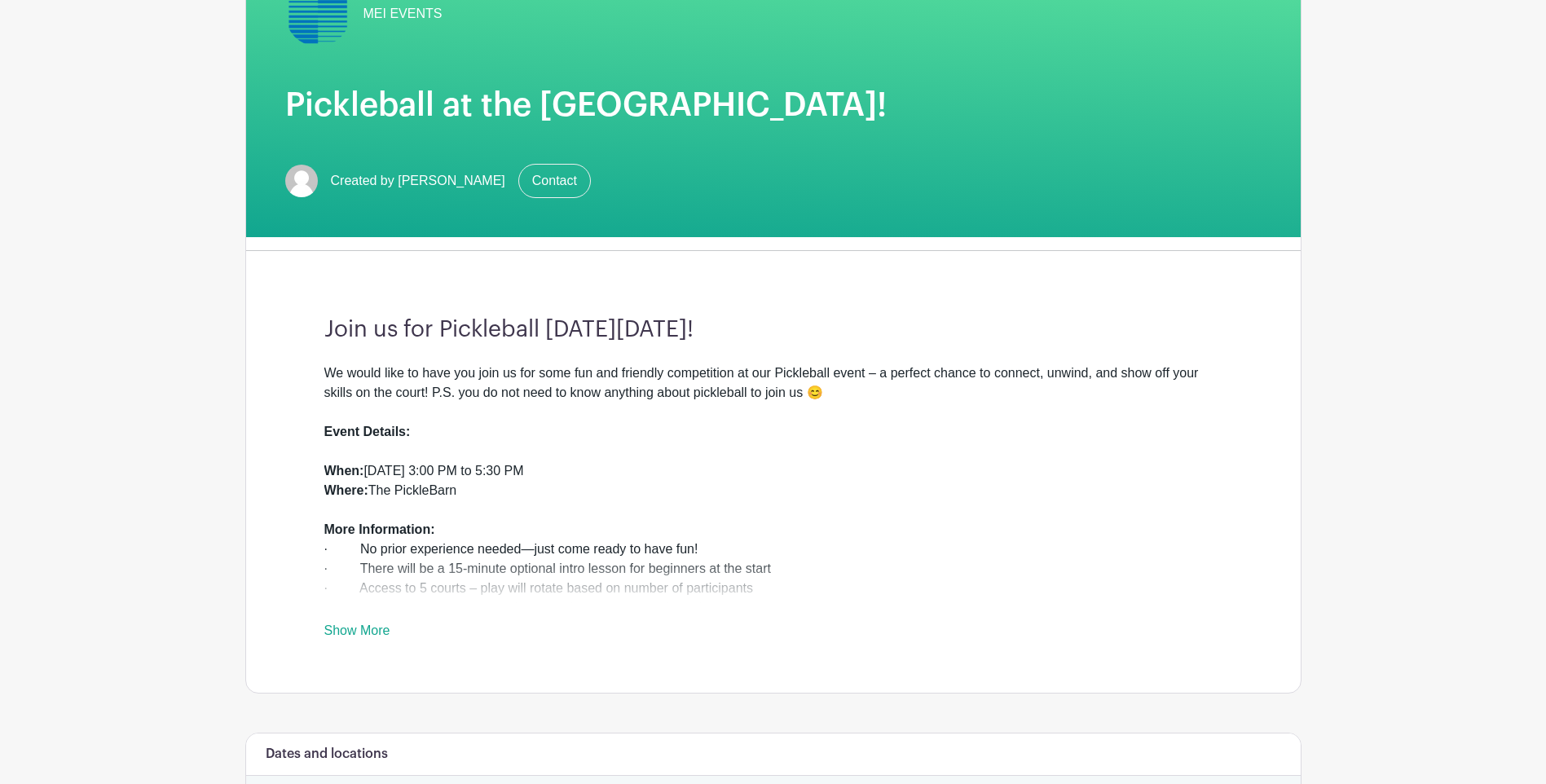
scroll to position [407, 0]
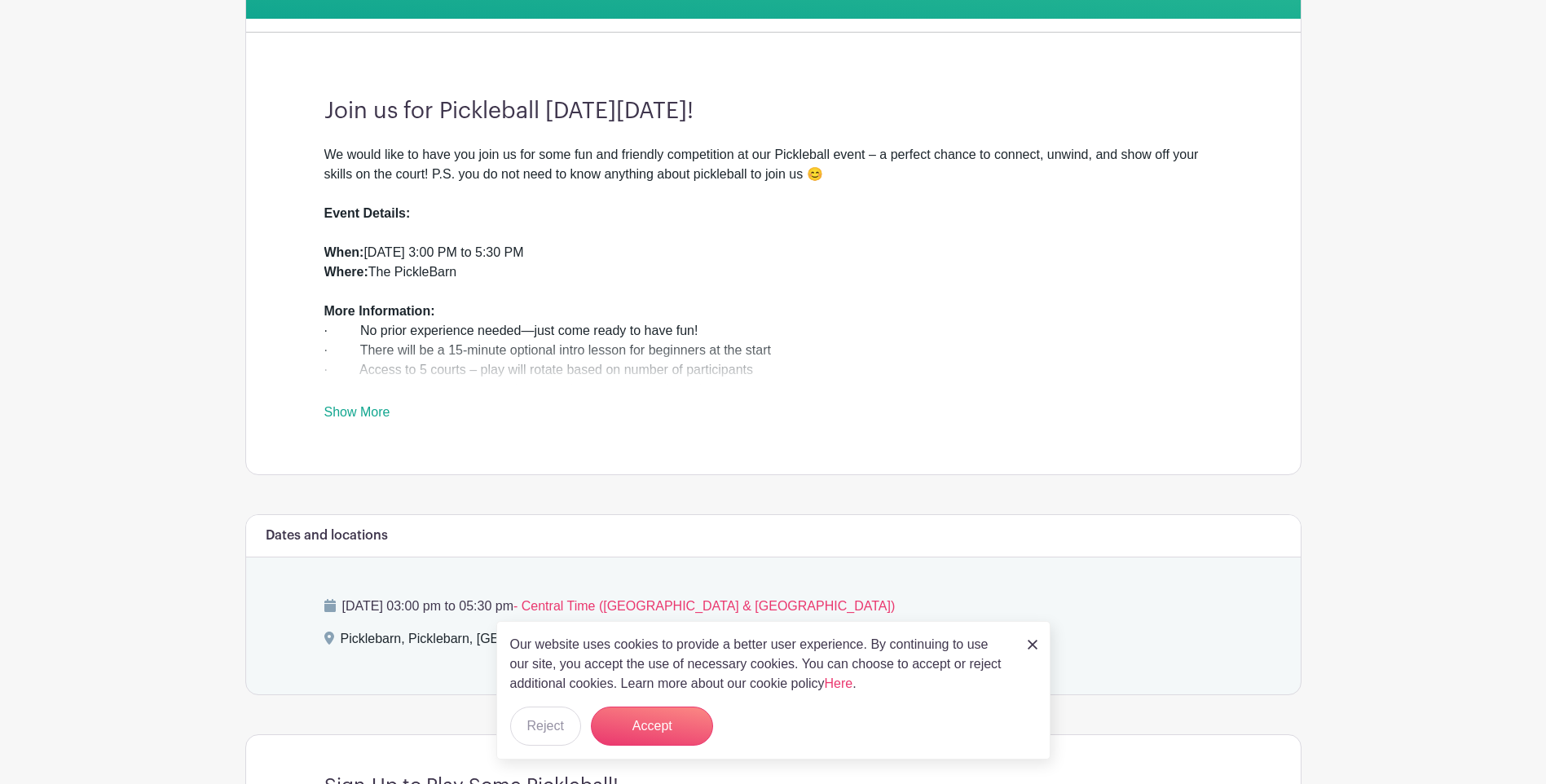
click at [358, 409] on link "Show More" at bounding box center [357, 415] width 66 height 20
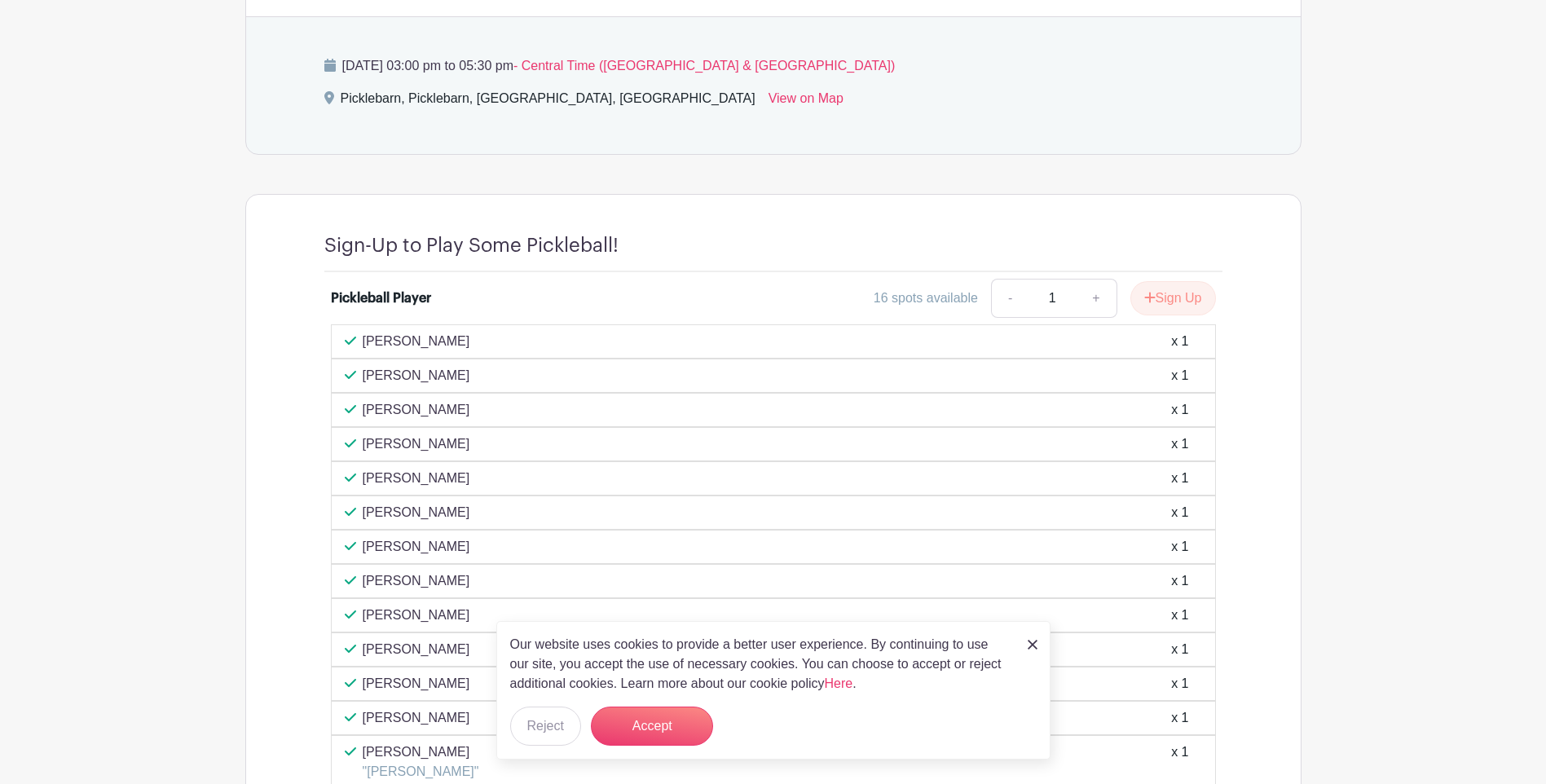
scroll to position [1035, 0]
click at [1033, 642] on img at bounding box center [1032, 644] width 10 height 10
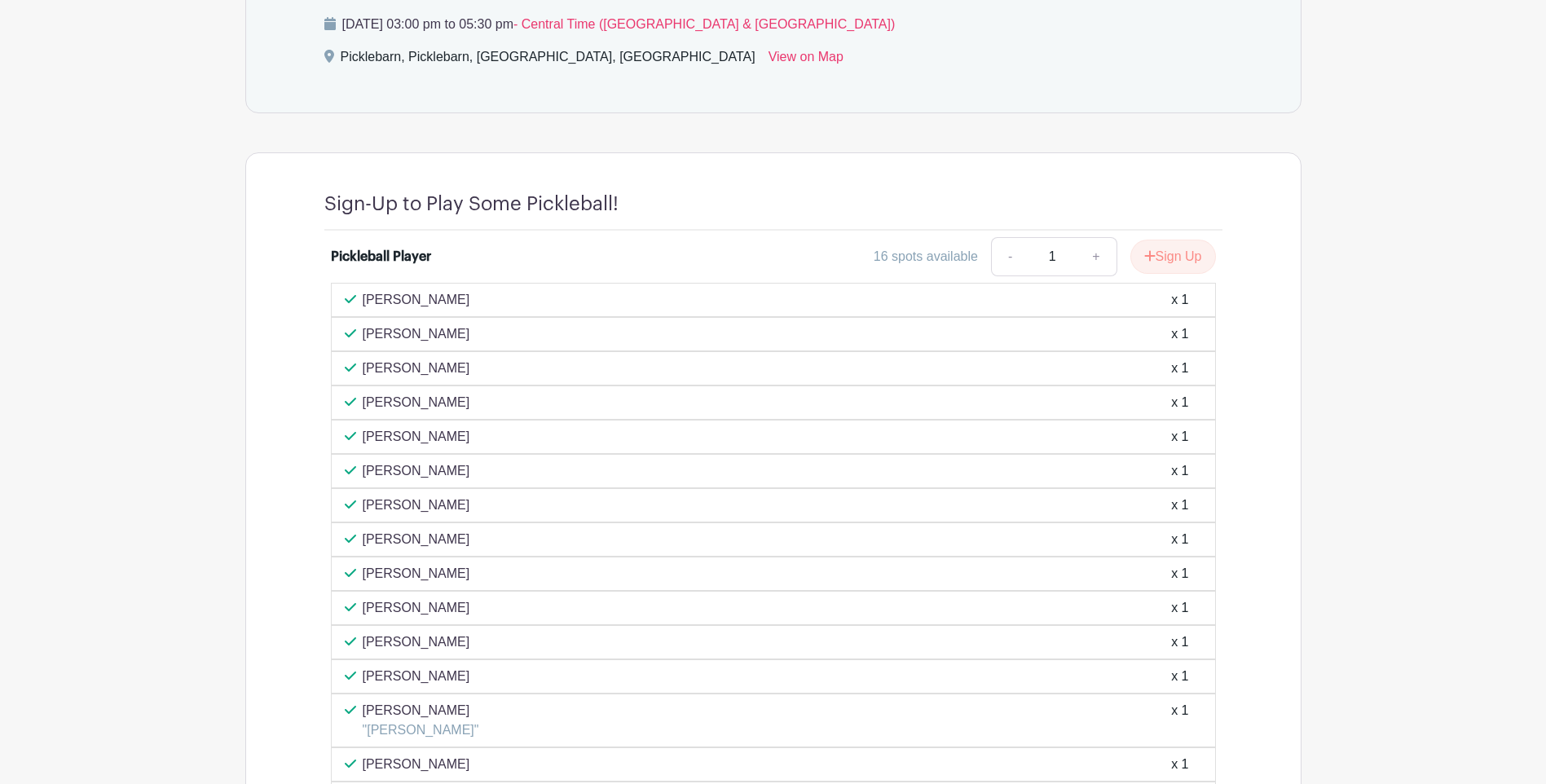
scroll to position [1116, 0]
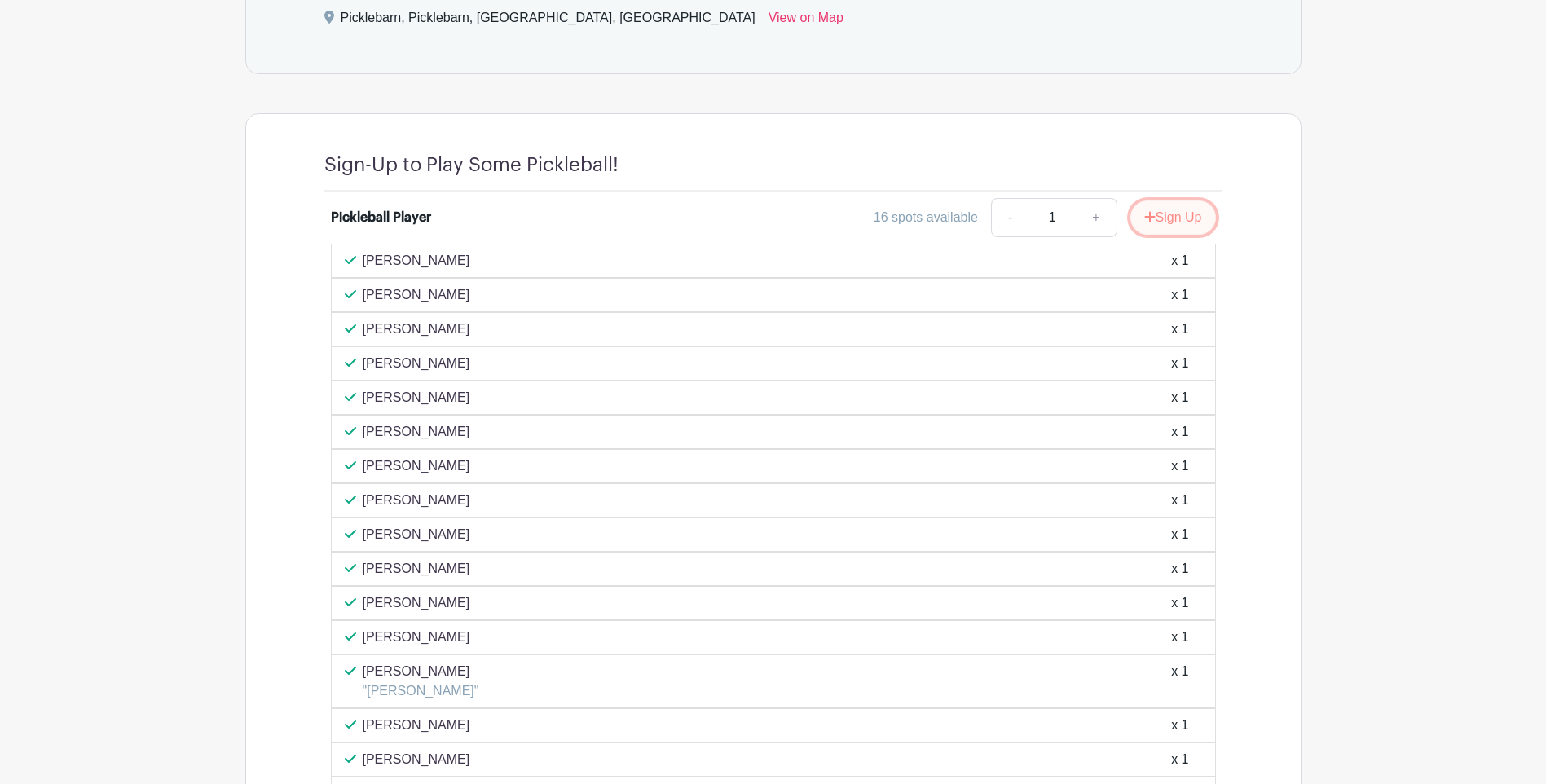
click at [1163, 213] on button "Sign Up" at bounding box center [1173, 217] width 86 height 34
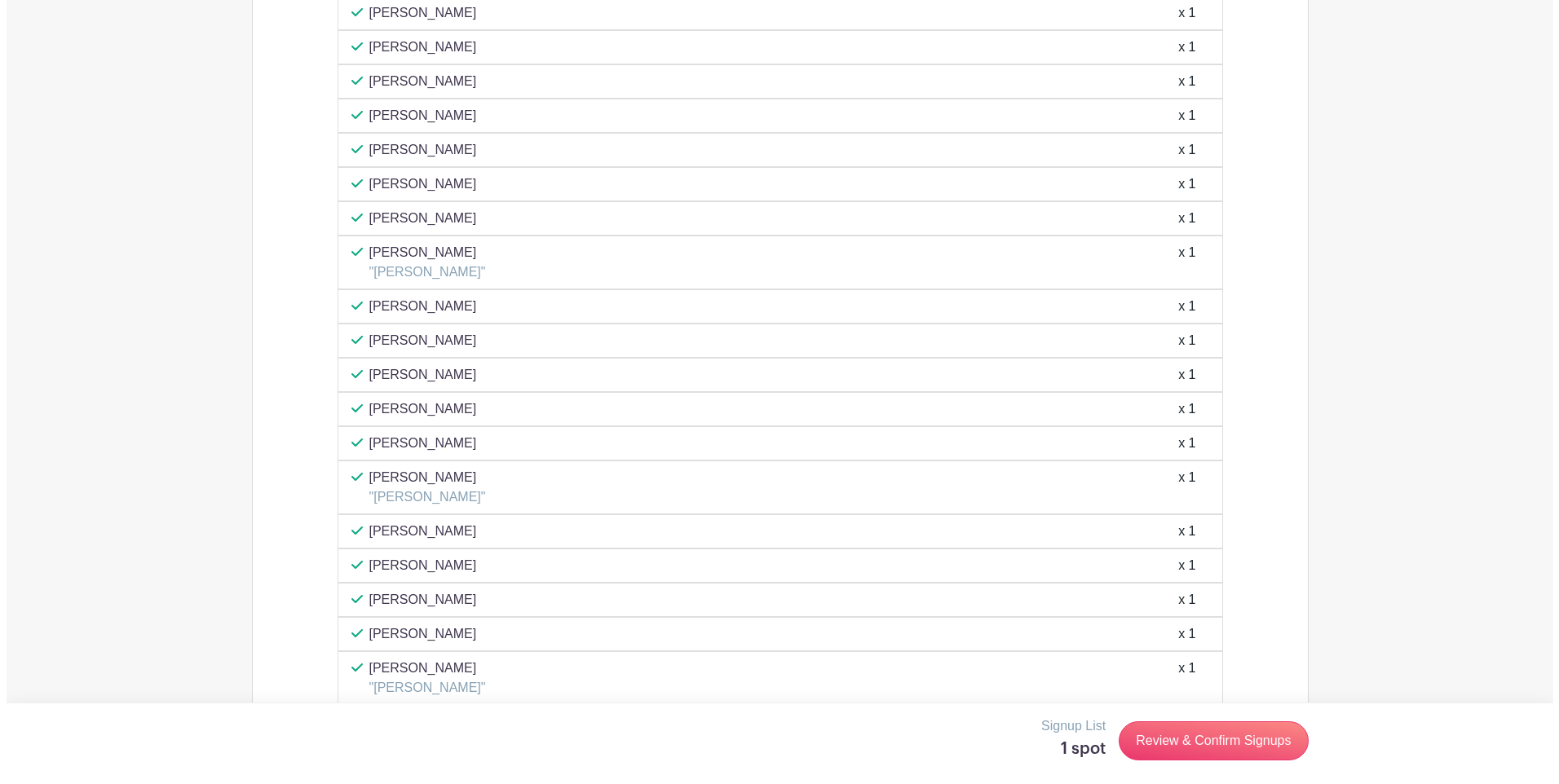
scroll to position [1605, 0]
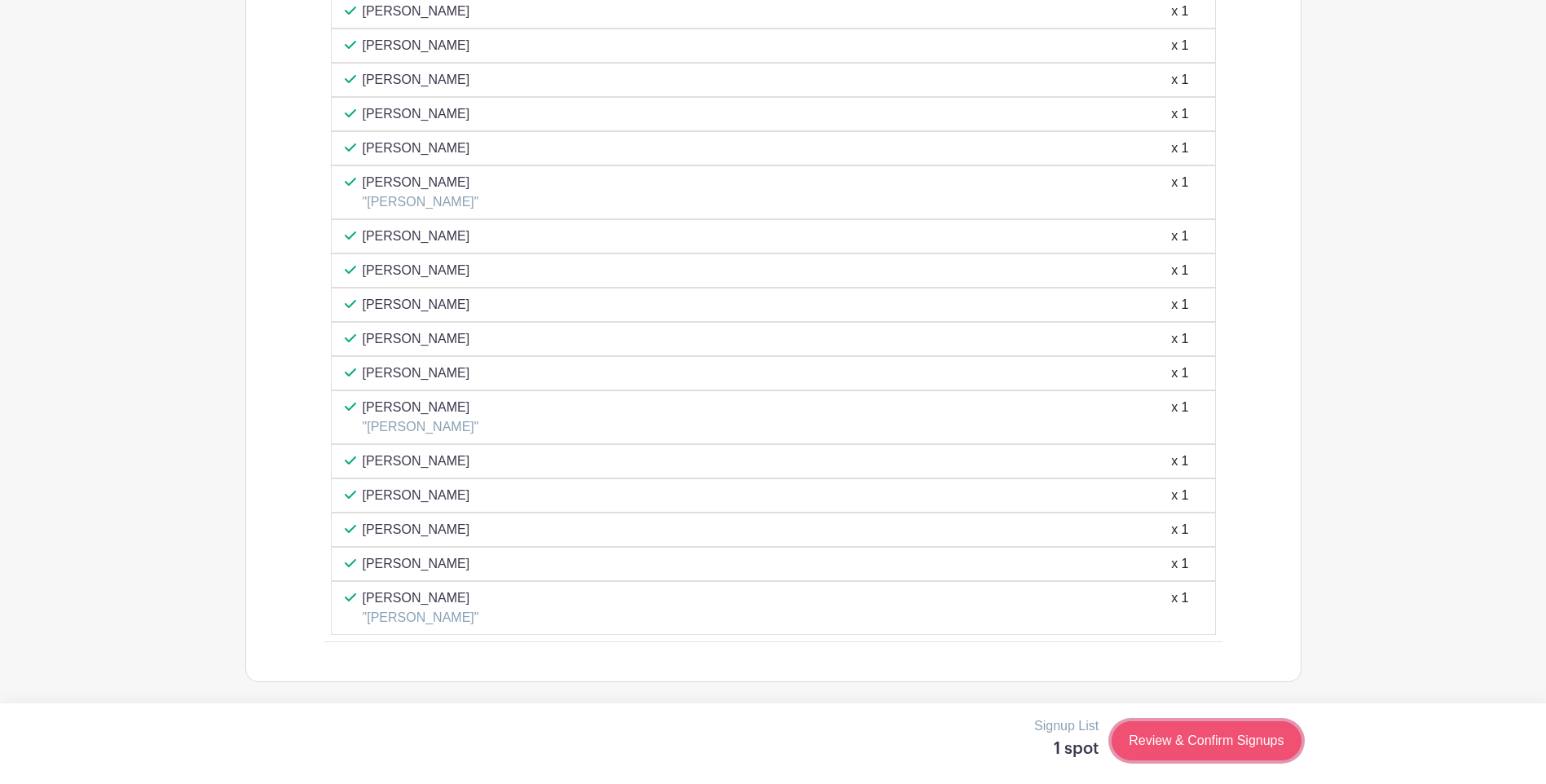
click at [1228, 734] on link "Review & Confirm Signups" at bounding box center [1207, 741] width 189 height 39
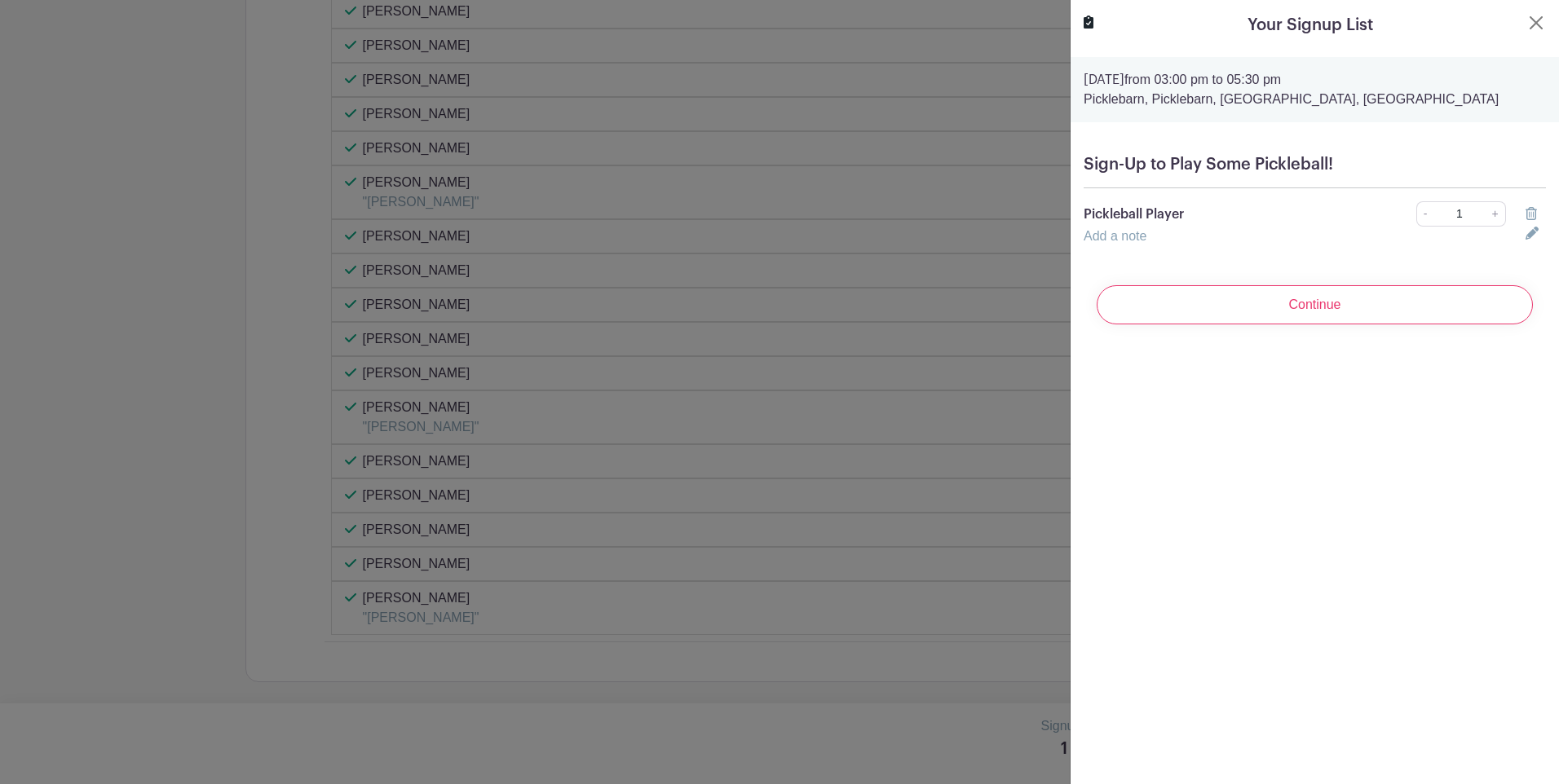
click at [1120, 216] on p "Pickleball Player" at bounding box center [1214, 214] width 262 height 19
click at [1112, 232] on link "Add a note" at bounding box center [1114, 236] width 63 height 14
click at [1118, 245] on input "text" at bounding box center [1295, 246] width 423 height 39
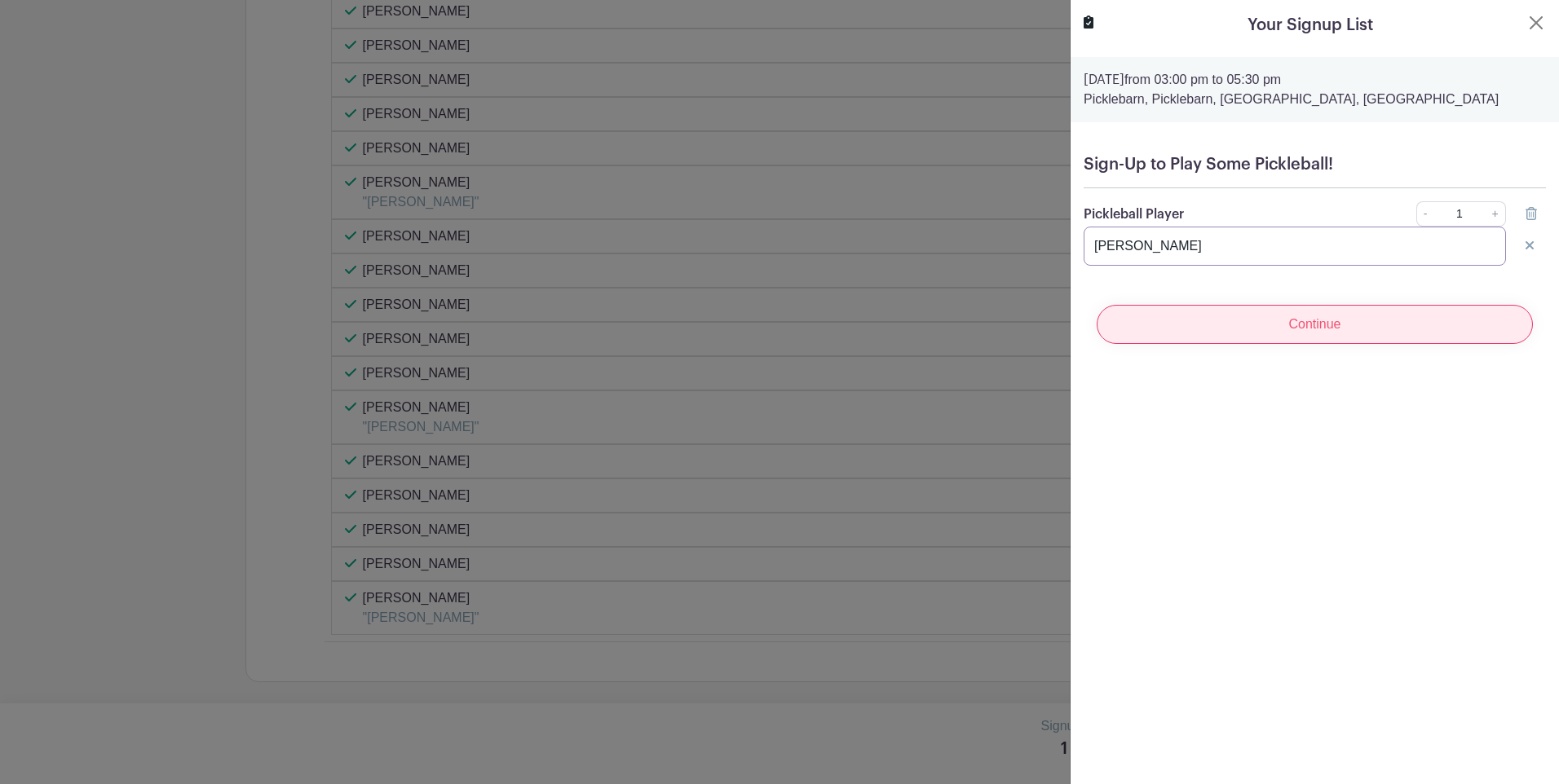
type input "[PERSON_NAME]"
click at [1288, 324] on input "Continue" at bounding box center [1314, 324] width 436 height 39
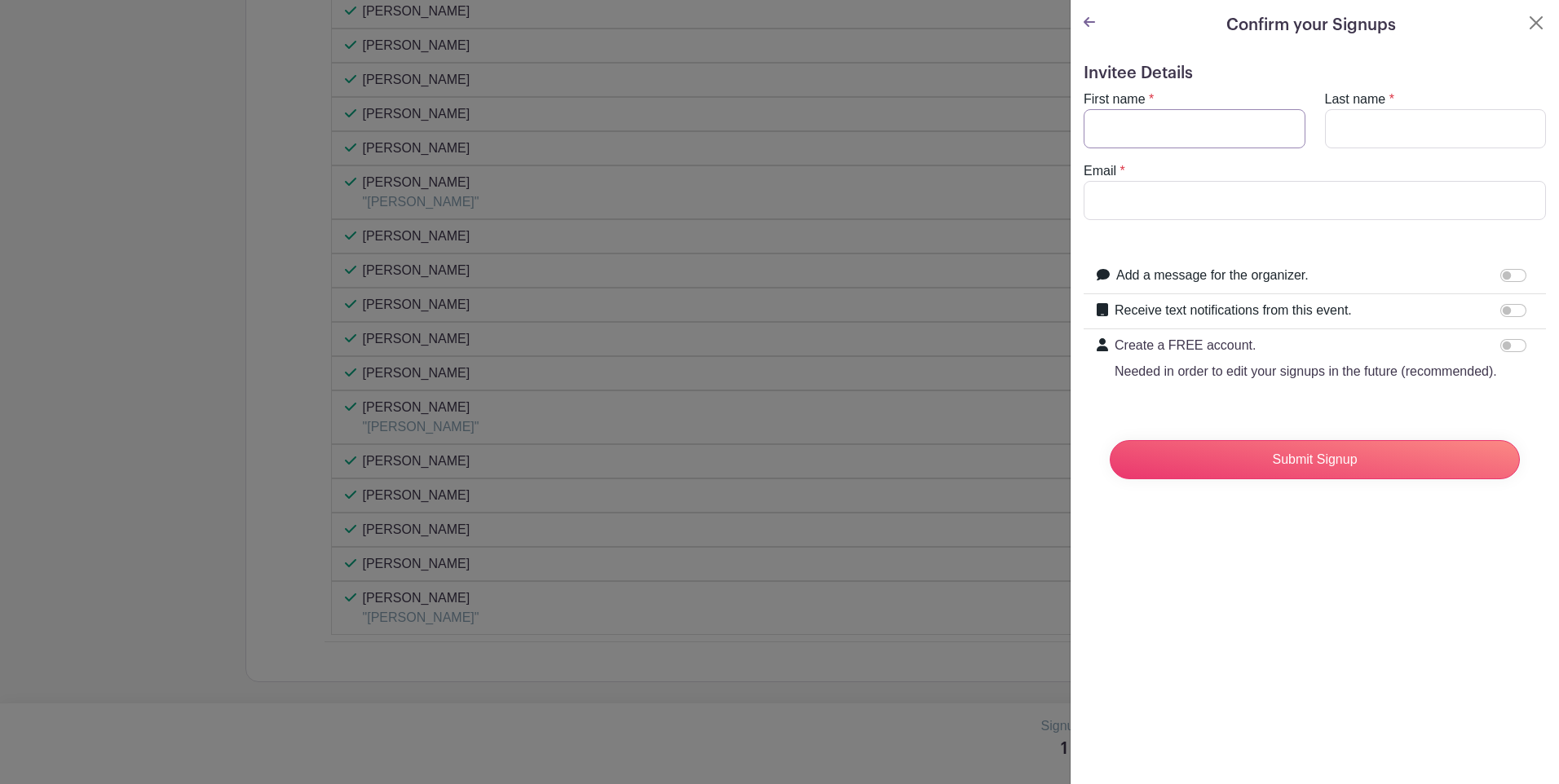
drag, startPoint x: 1128, startPoint y: 122, endPoint x: 1183, endPoint y: 132, distance: 55.9
click at [1135, 126] on input "First name" at bounding box center [1194, 129] width 222 height 39
type input "[PERSON_NAME]"
type input "[PERSON_NAME][EMAIL_ADDRESS][PERSON_NAME][DOMAIN_NAME]"
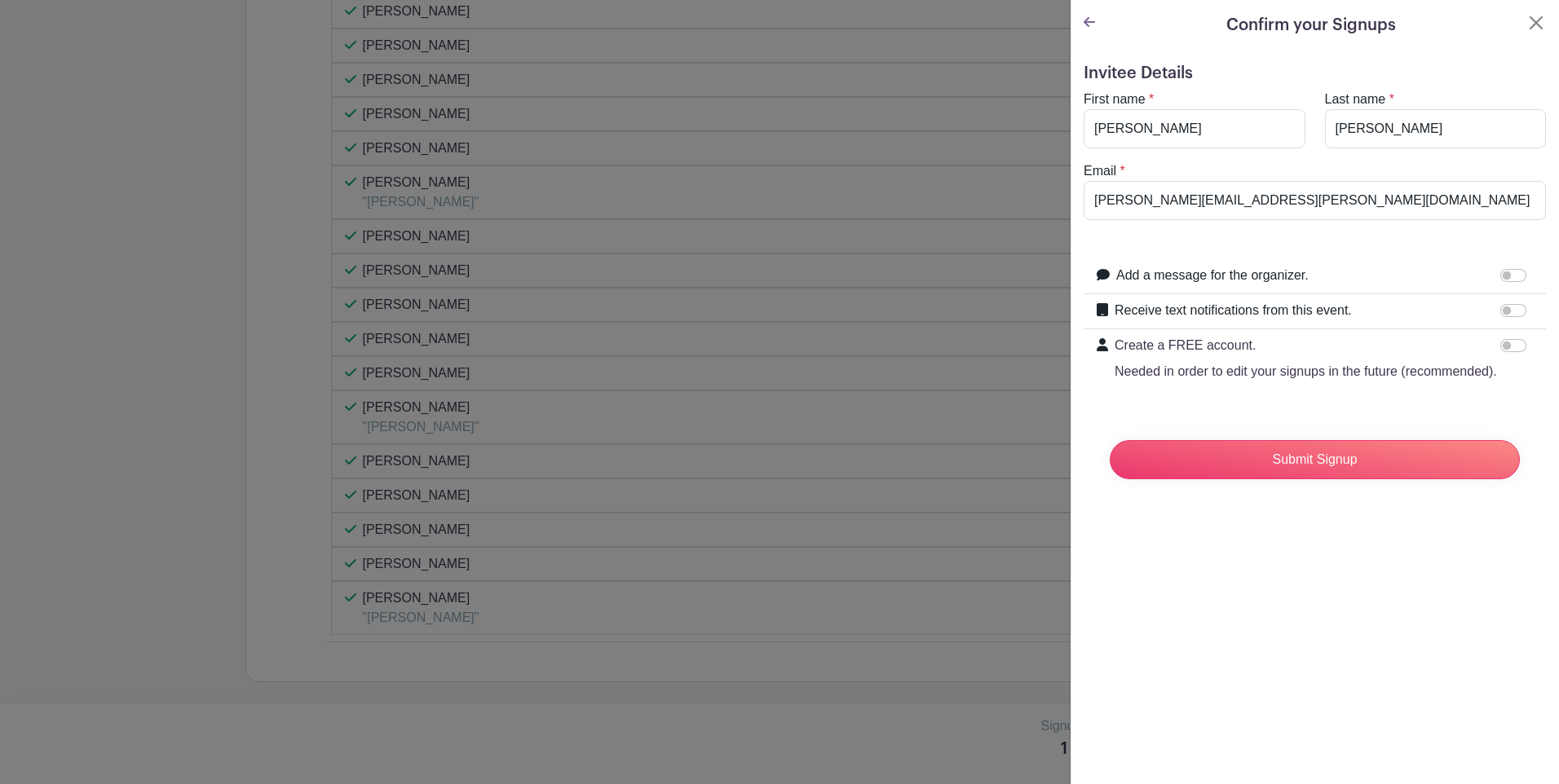
click at [1087, 21] on icon at bounding box center [1089, 21] width 11 height 10
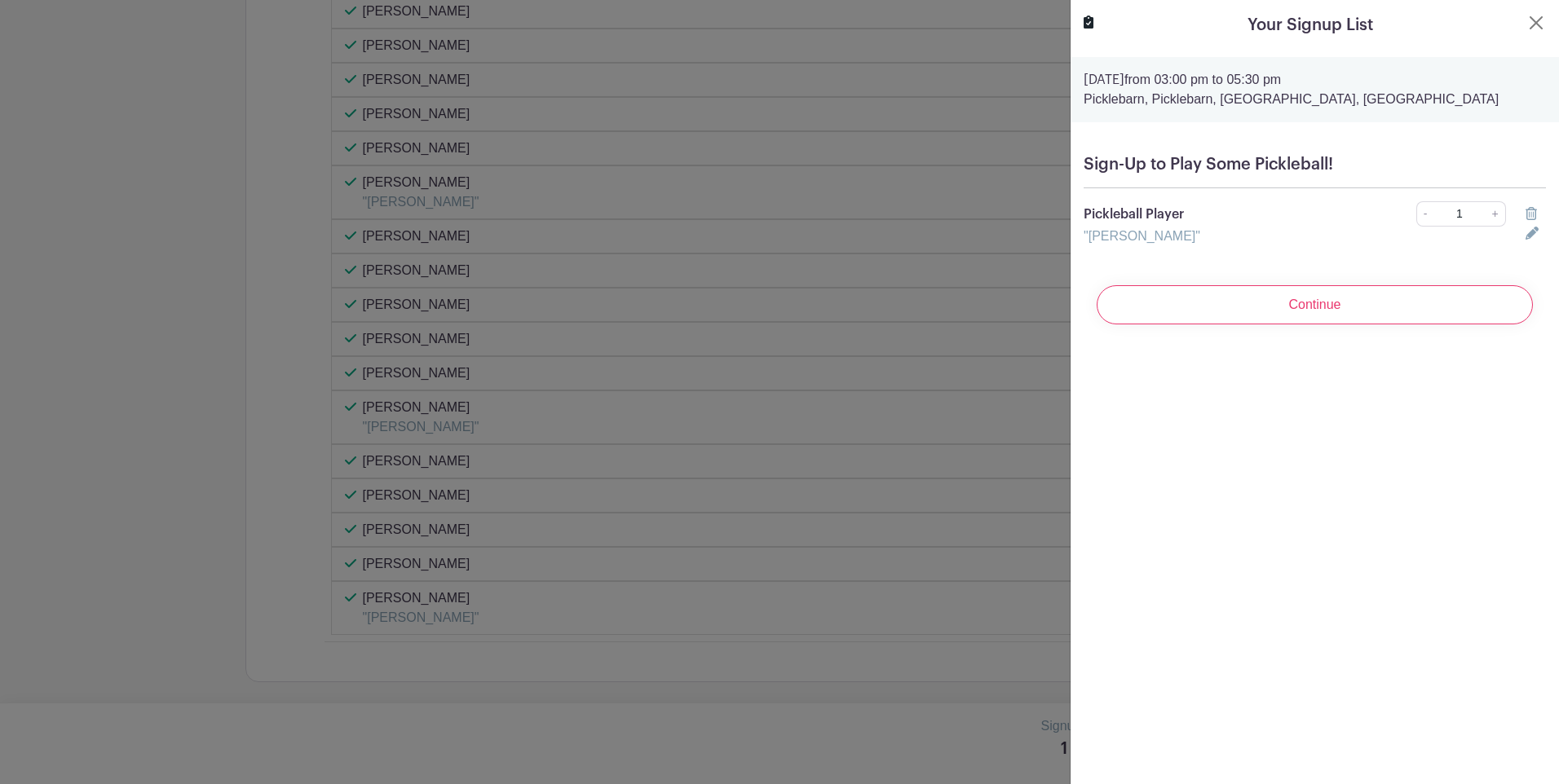
click at [1525, 230] on icon at bounding box center [1532, 232] width 13 height 13
click at [1525, 245] on icon at bounding box center [1529, 245] width 8 height 13
click at [1525, 230] on icon at bounding box center [1532, 232] width 13 height 13
drag, startPoint x: 1217, startPoint y: 241, endPoint x: 1032, endPoint y: 239, distance: 185.0
click at [1032, 721] on div "Signup List 1 spot Review & Confirm Signups Your Signup List [DATE] 03:00 pm to…" at bounding box center [774, 721] width 1057 height 0
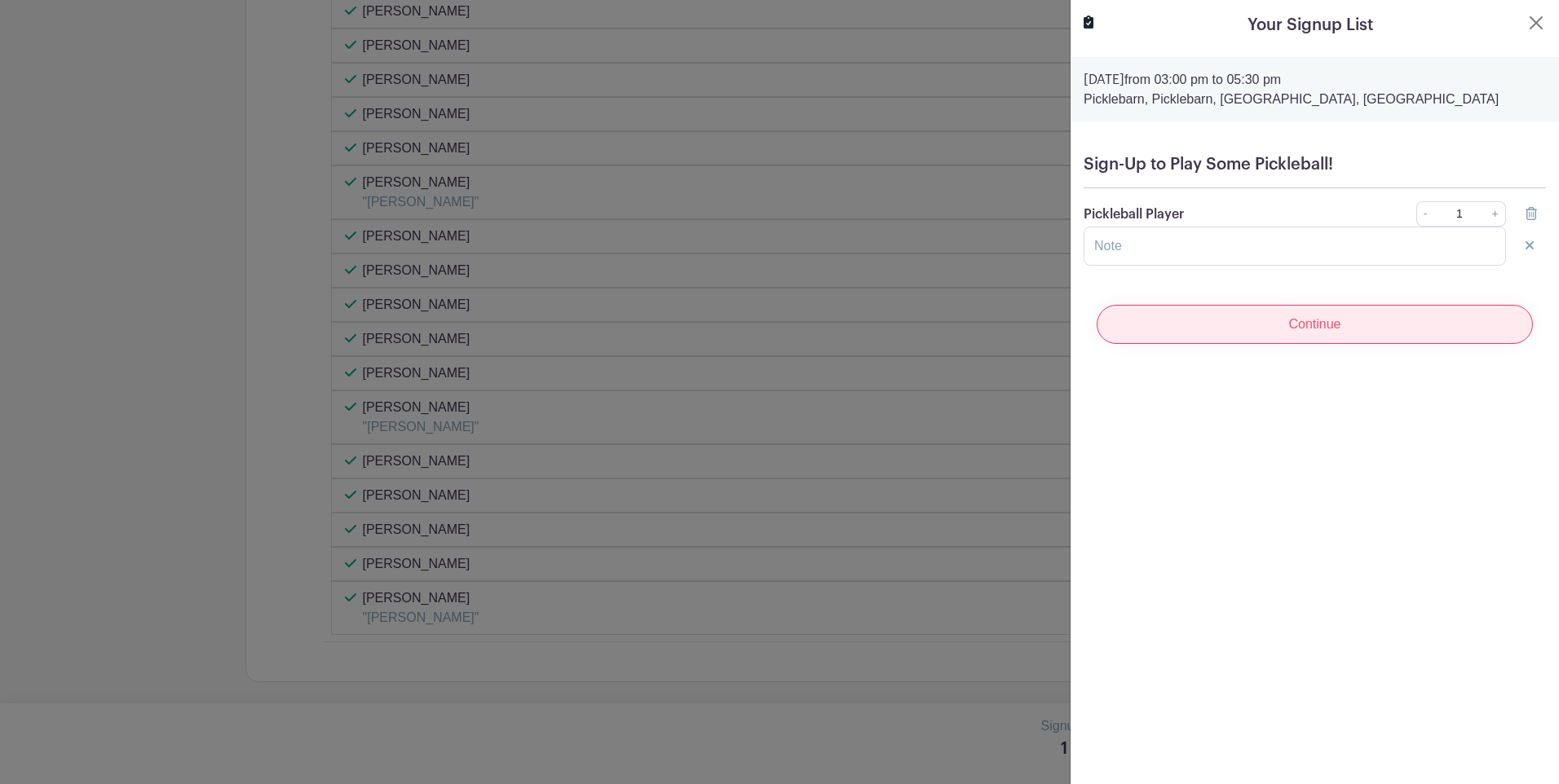
click at [1306, 321] on input "Continue" at bounding box center [1314, 324] width 436 height 39
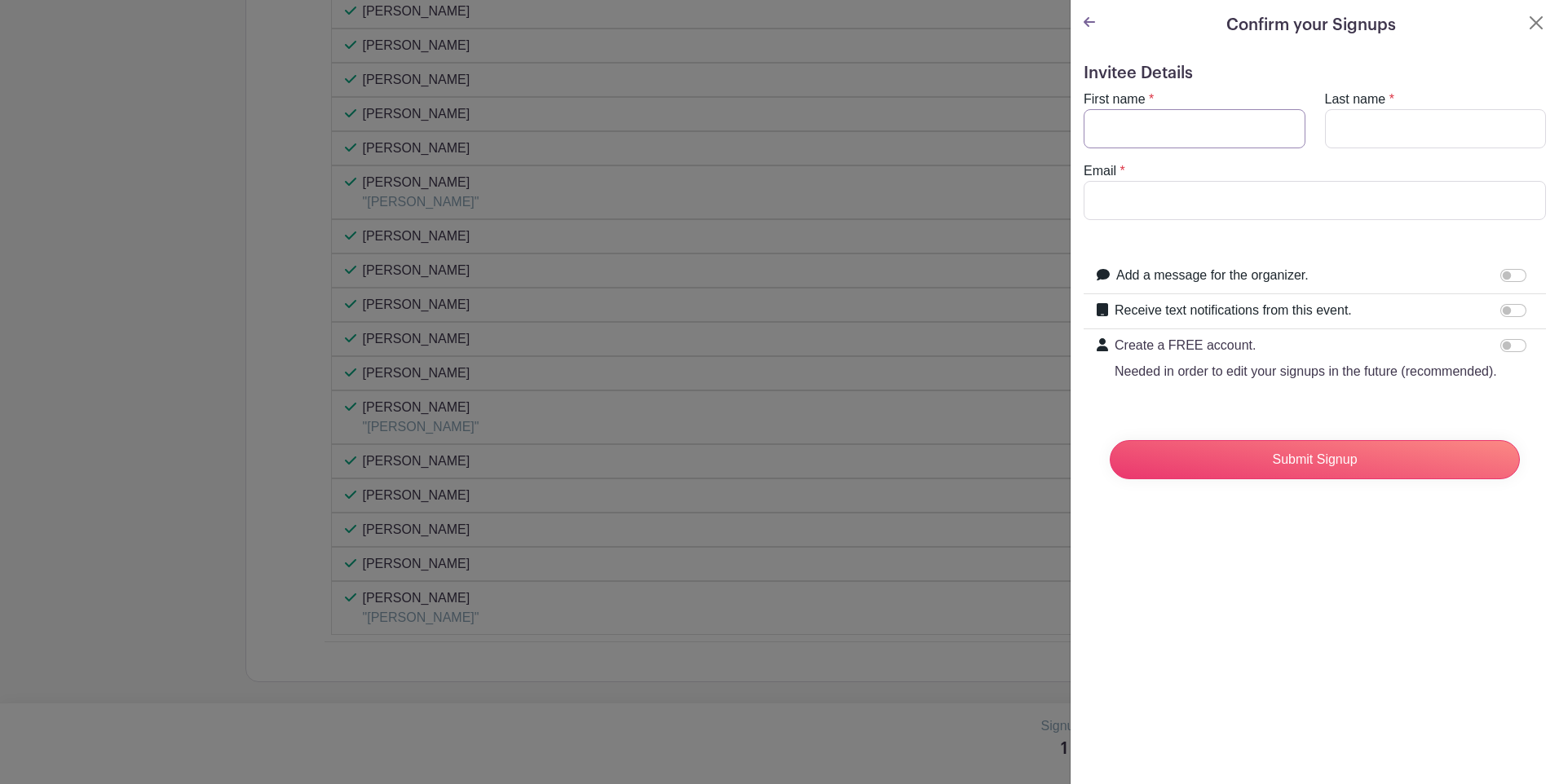
click at [1125, 120] on input "First name" at bounding box center [1194, 129] width 222 height 39
type input "[PERSON_NAME]"
type input "[PERSON_NAME][EMAIL_ADDRESS][PERSON_NAME][DOMAIN_NAME]"
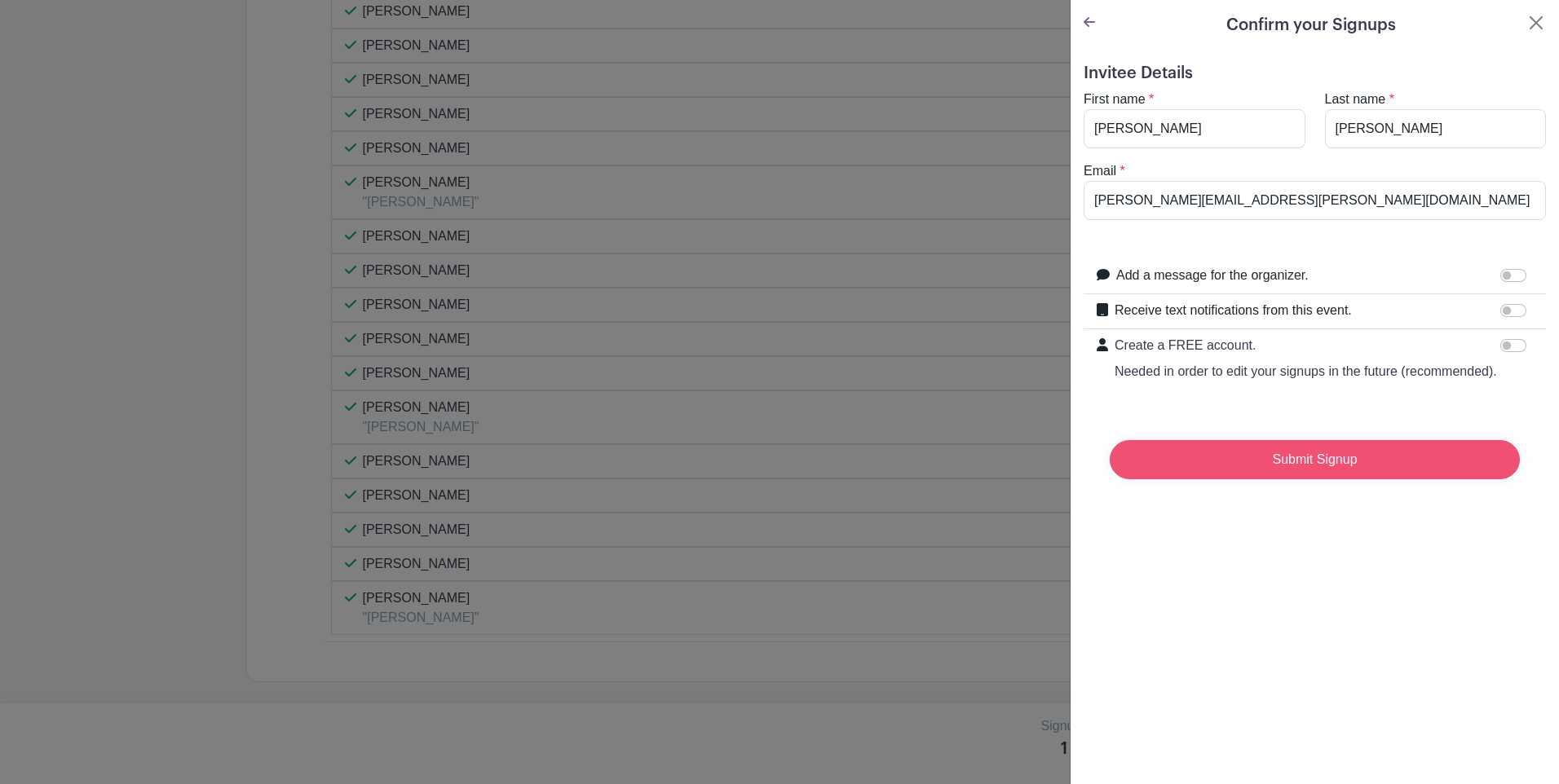
click at [1307, 470] on input "Submit Signup" at bounding box center [1315, 460] width 410 height 39
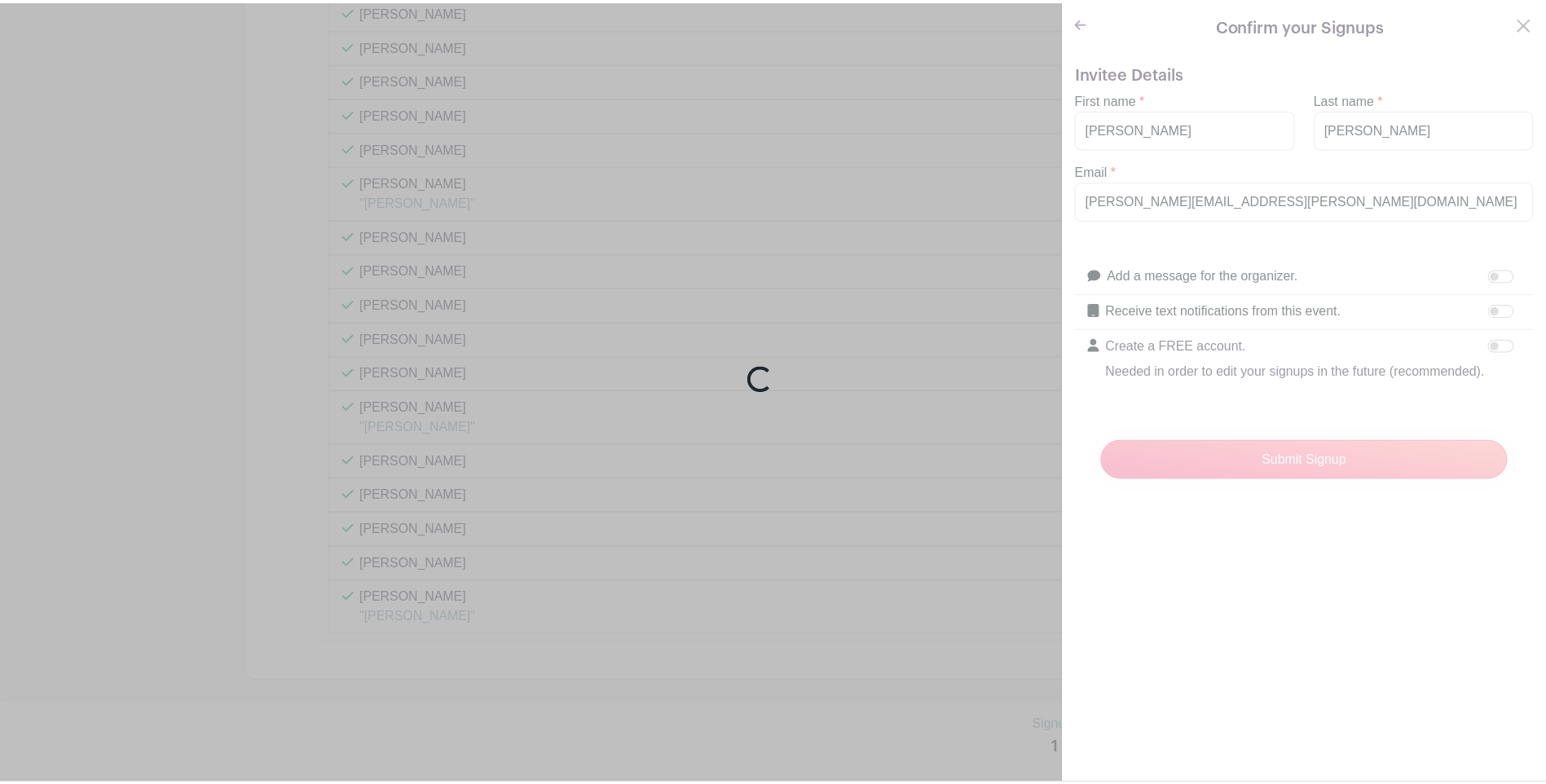
scroll to position [1640, 0]
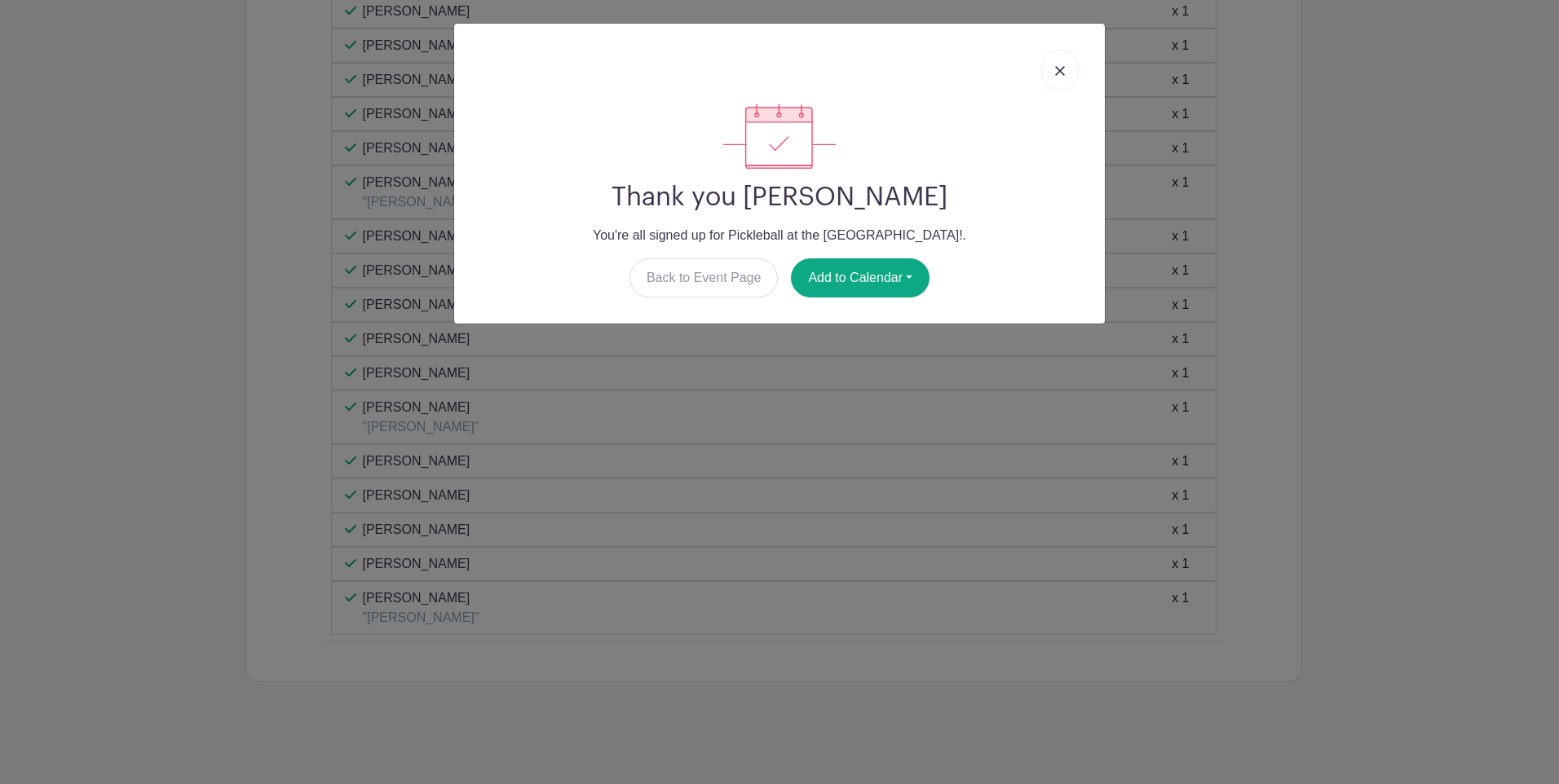
click at [1056, 73] on img at bounding box center [1059, 71] width 10 height 10
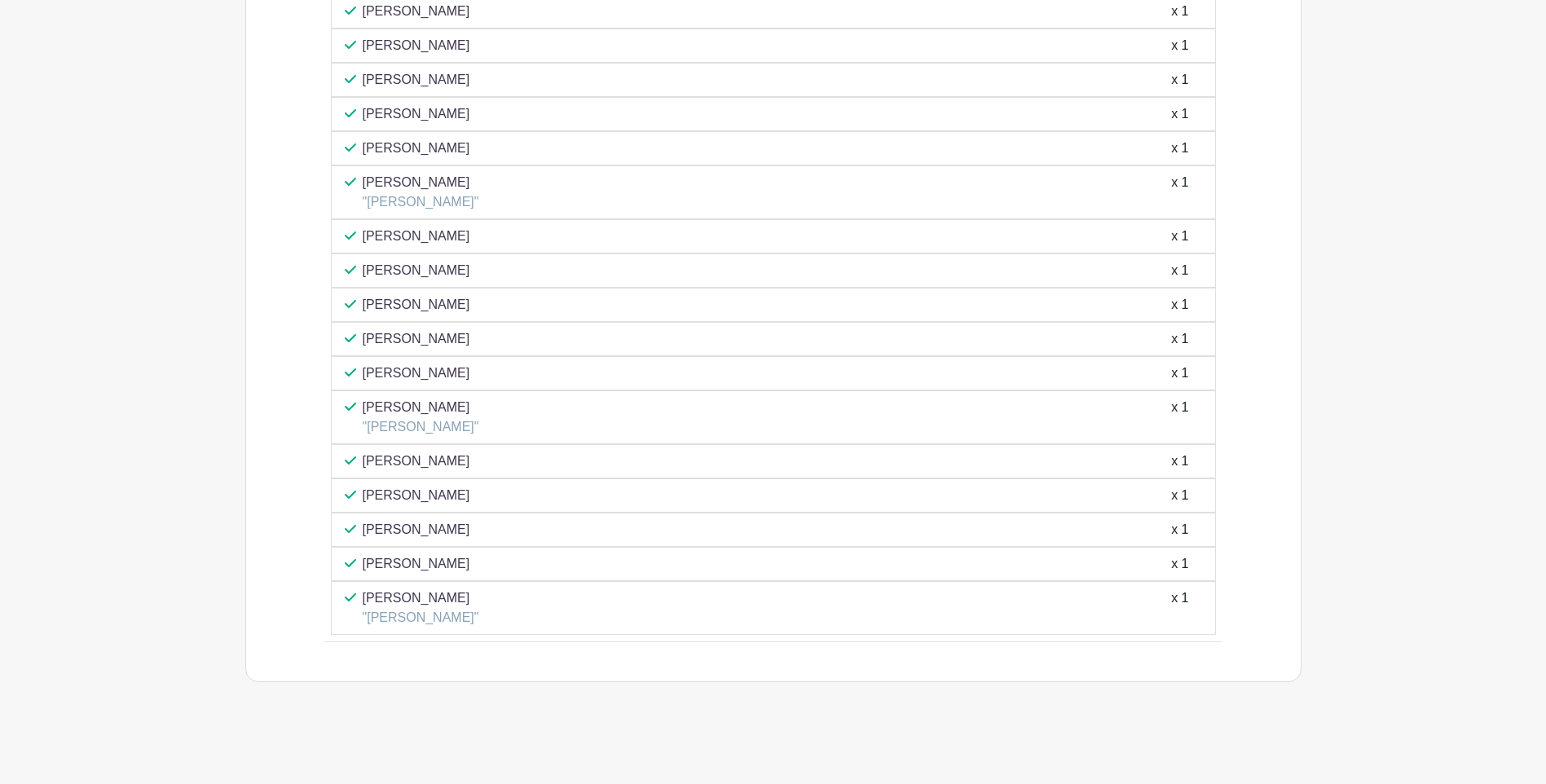
scroll to position [987, 0]
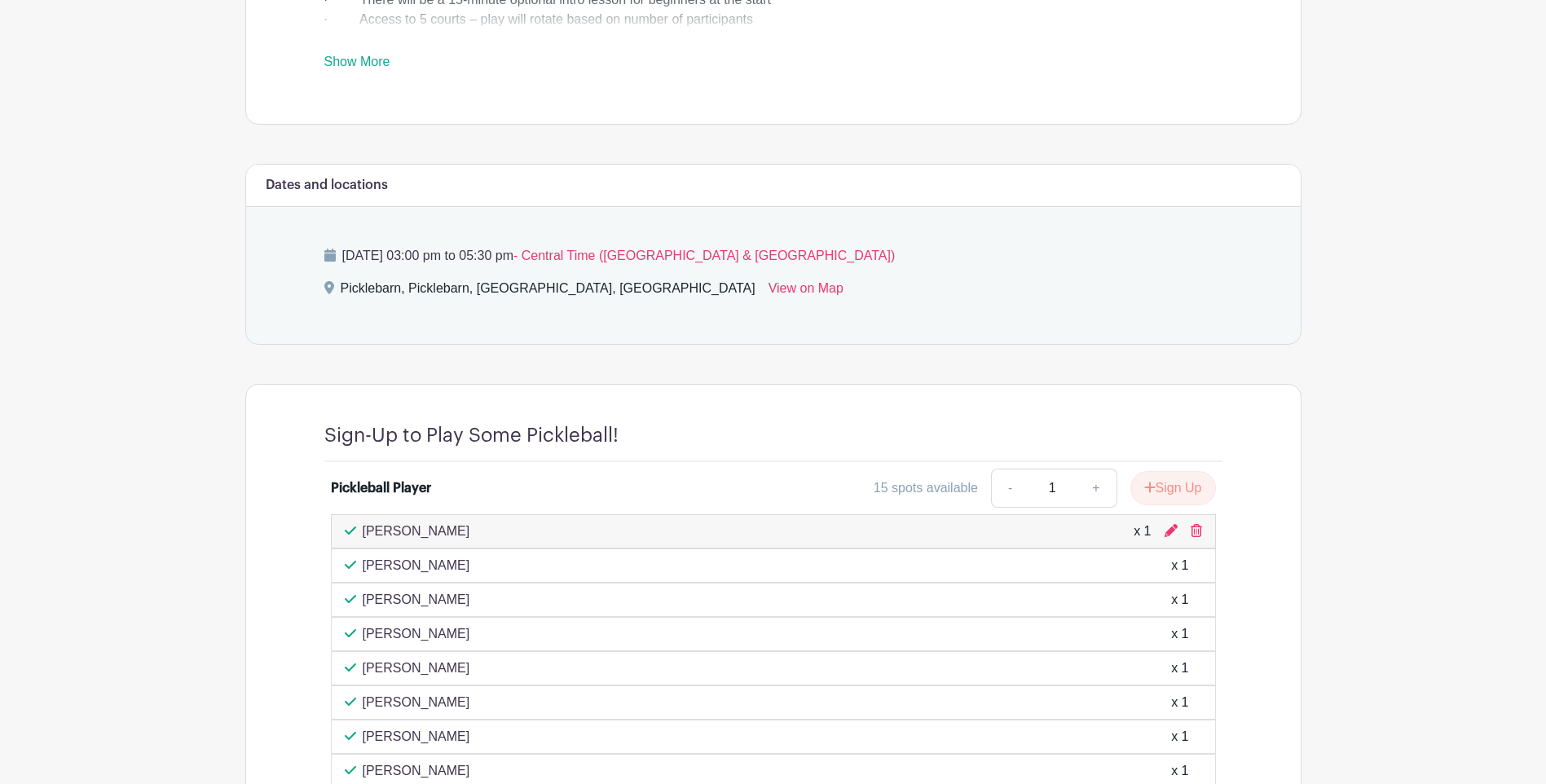
scroll to position [736, 0]
